Goal: Navigation & Orientation: Find specific page/section

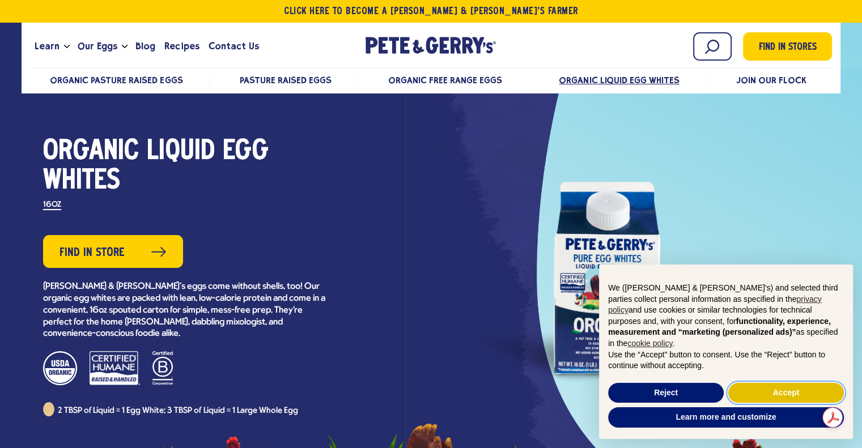
click at [784, 388] on button "Accept" at bounding box center [786, 393] width 116 height 20
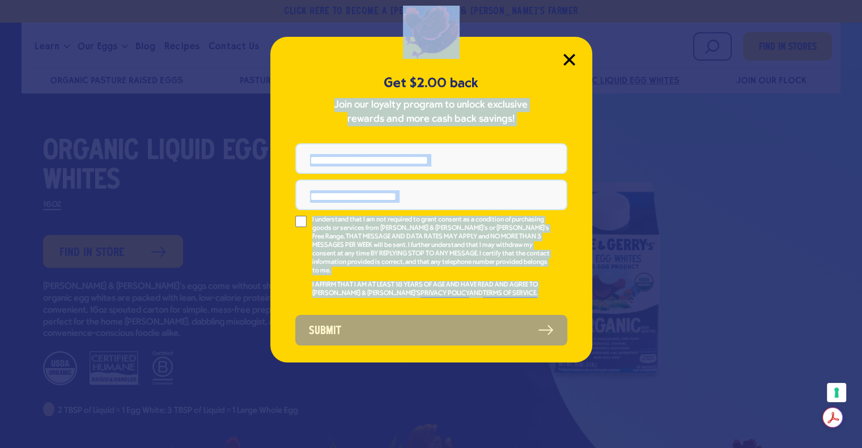
click at [567, 55] on div "Get $2.00 back Join our loyalty program to unlock exclusive rewards and more ca…" at bounding box center [431, 200] width 322 height 326
click at [568, 63] on icon "Close Modal" at bounding box center [569, 60] width 12 height 12
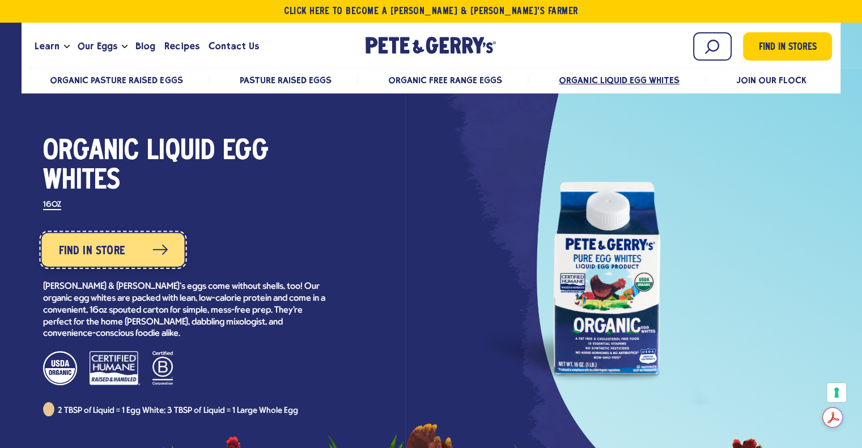
click at [96, 255] on span "Find in Store" at bounding box center [91, 251] width 66 height 18
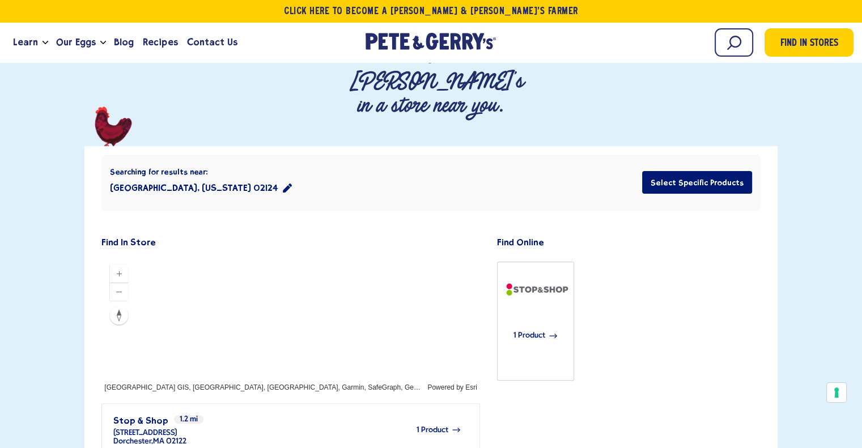
scroll to position [113, 0]
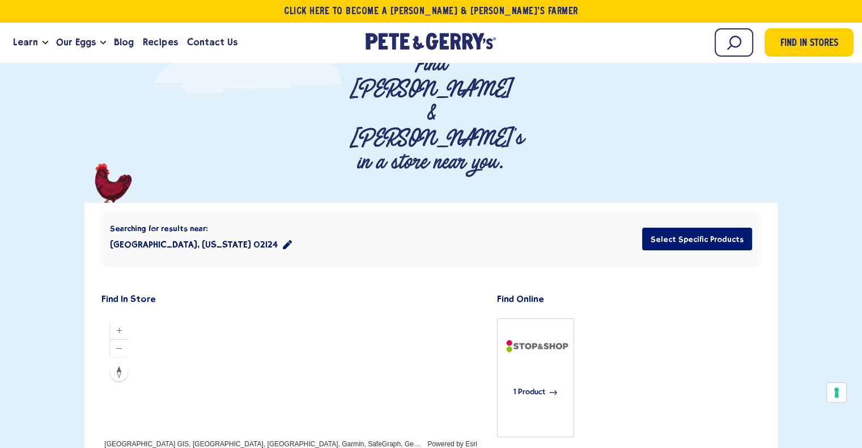
click at [220, 233] on button "[GEOGRAPHIC_DATA], [US_STATE] 02124" at bounding box center [201, 244] width 182 height 23
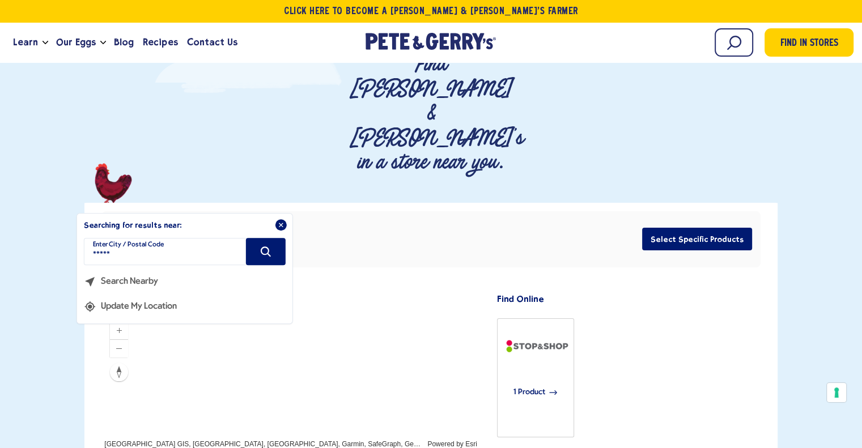
drag, startPoint x: 118, startPoint y: 176, endPoint x: 55, endPoint y: 167, distance: 63.5
click at [55, 167] on div "Where To Buy Find [PERSON_NAME] & [PERSON_NAME]'s in a store near you." at bounding box center [431, 454] width 862 height 884
type input "*****"
click at [269, 245] on icon "Search" at bounding box center [265, 251] width 12 height 12
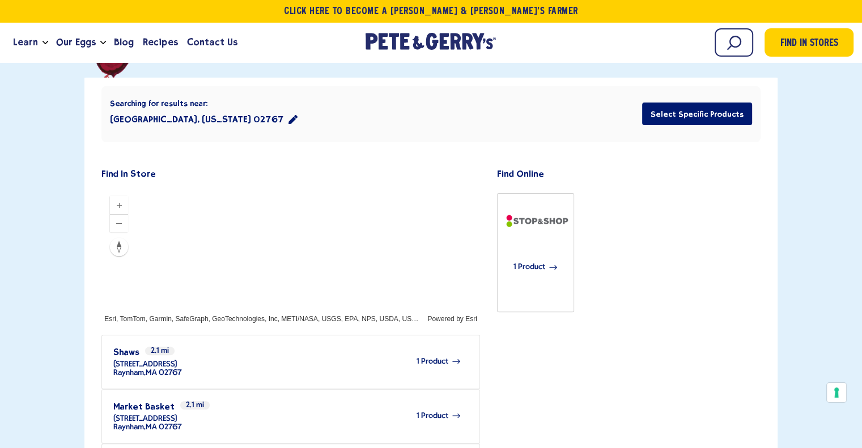
scroll to position [213, 0]
